Goal: Task Accomplishment & Management: Manage account settings

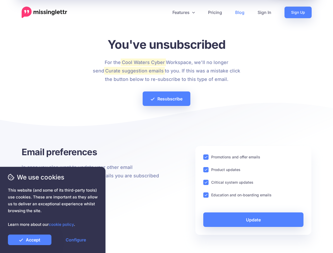
click at [167, 127] on div at bounding box center [167, 127] width 290 height 37
click at [164, 12] on icon at bounding box center [164, 12] width 3 height 3
click at [183, 12] on link "Features" at bounding box center [184, 13] width 36 height 12
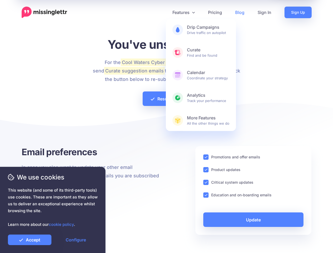
click at [206, 157] on ins at bounding box center [206, 157] width 5 height 5
click at [206, 170] on ins at bounding box center [206, 169] width 5 height 5
click at [206, 183] on ins at bounding box center [206, 182] width 5 height 5
click at [206, 195] on ins at bounding box center [206, 195] width 5 height 5
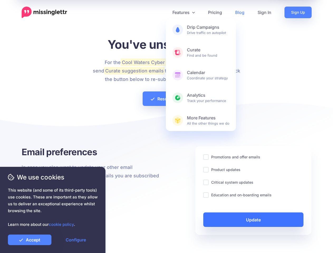
click at [254, 220] on link "Update" at bounding box center [254, 220] width 101 height 15
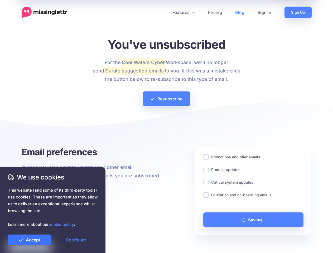
click at [30, 240] on link "Accept" at bounding box center [30, 240] width 44 height 11
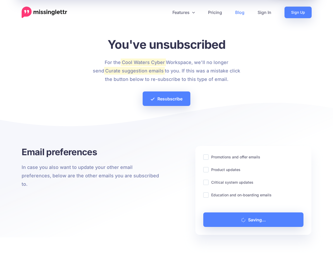
click at [76, 240] on link "Configure" at bounding box center [76, 240] width 44 height 11
